Goal: Task Accomplishment & Management: Manage account settings

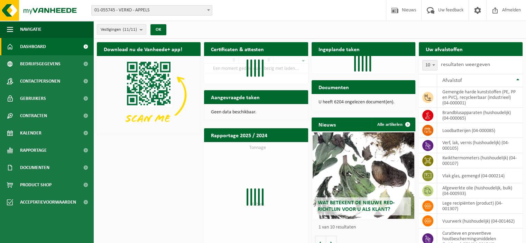
click at [209, 10] on b at bounding box center [208, 10] width 3 height 2
click at [0, 0] on div "Even geduld. Door de grote hoeveelheid gegevens duurt het laden even." at bounding box center [0, 0] width 0 height 0
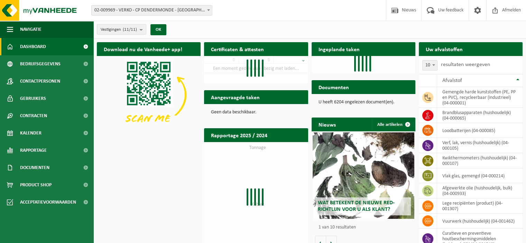
select select "1961"
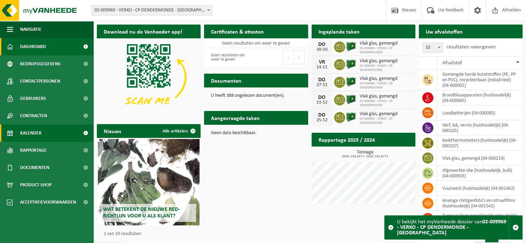
click at [40, 134] on span "Kalender" at bounding box center [30, 133] width 21 height 17
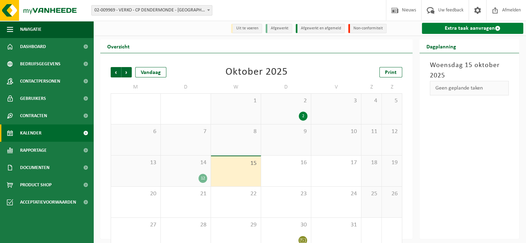
click at [473, 30] on link "Extra taak aanvragen" at bounding box center [472, 28] width 101 height 11
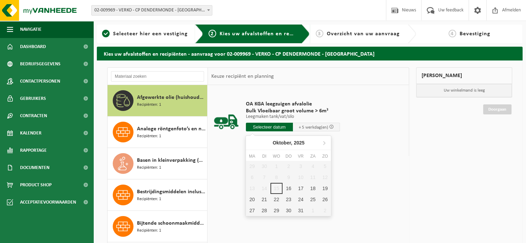
click at [277, 126] on input "text" at bounding box center [269, 127] width 47 height 9
click at [291, 188] on div "16" at bounding box center [289, 188] width 12 height 11
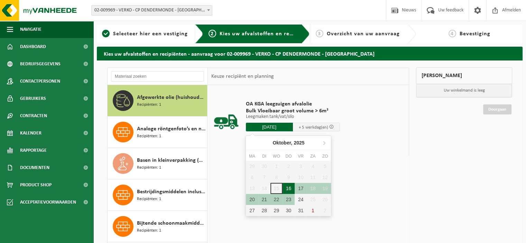
type input "Van 2025-10-16"
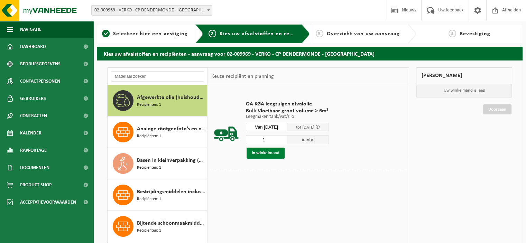
click at [272, 153] on button "In winkelmand" at bounding box center [266, 153] width 38 height 11
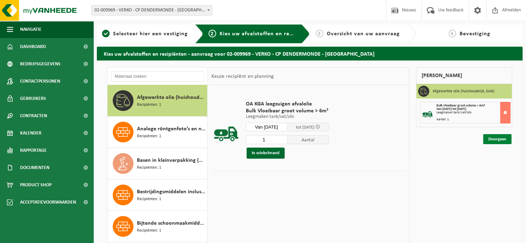
click at [497, 138] on link "Doorgaan" at bounding box center [497, 139] width 28 height 10
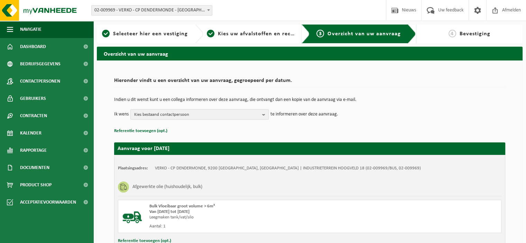
scroll to position [53, 0]
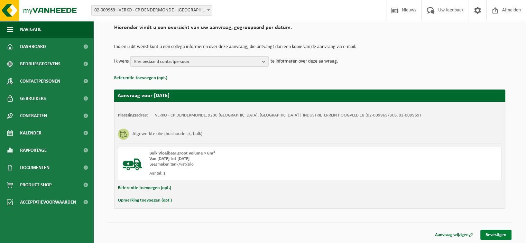
click at [492, 236] on link "Bevestigen" at bounding box center [495, 235] width 31 height 10
click at [498, 232] on link "Bevestigen" at bounding box center [495, 235] width 31 height 10
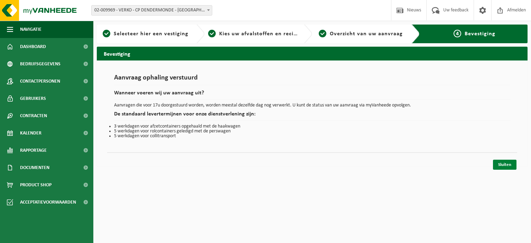
click at [506, 163] on link "Sluiten" at bounding box center [505, 165] width 24 height 10
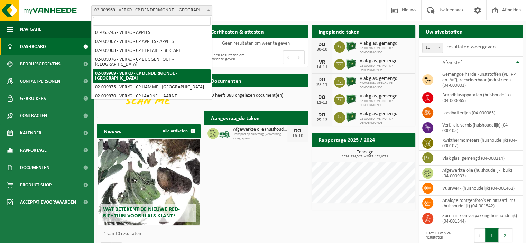
click at [208, 11] on b at bounding box center [208, 10] width 3 height 2
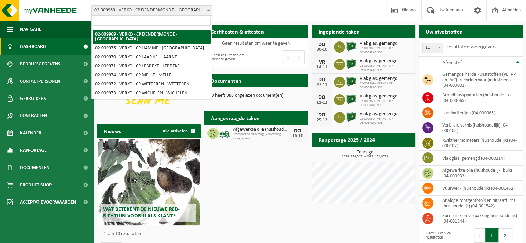
scroll to position [40, 0]
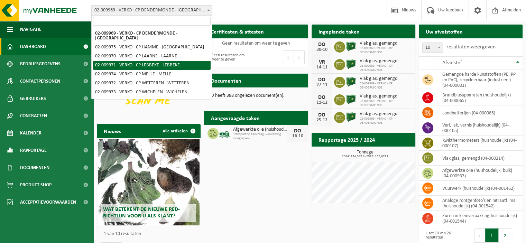
select select "1963"
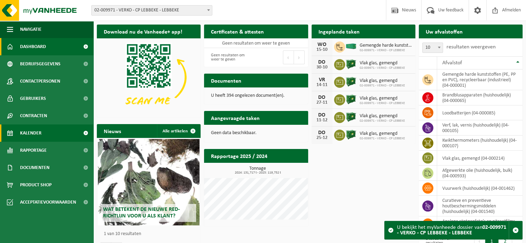
click at [50, 131] on link "Kalender" at bounding box center [46, 133] width 93 height 17
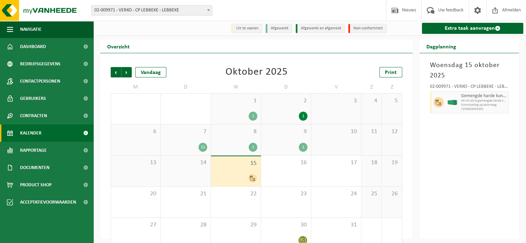
click at [290, 110] on div "2 1" at bounding box center [286, 109] width 50 height 30
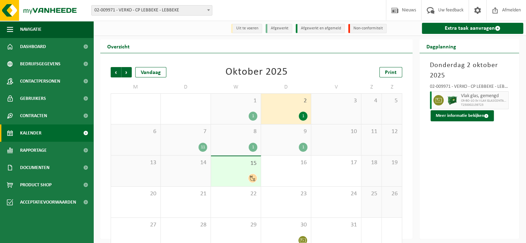
click at [194, 141] on div "7 11" at bounding box center [186, 140] width 50 height 31
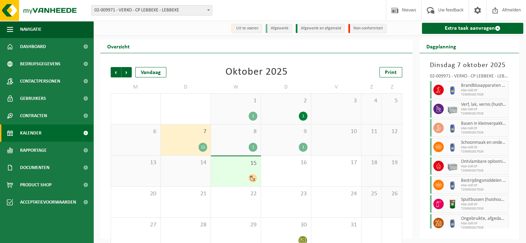
click at [231, 143] on div "8 1" at bounding box center [236, 140] width 50 height 31
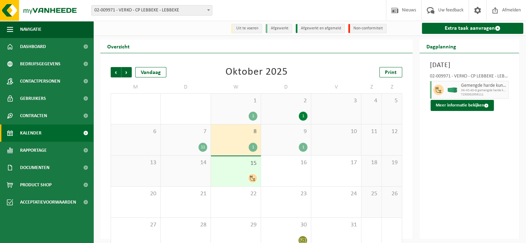
click at [276, 141] on div "9 1" at bounding box center [286, 140] width 50 height 31
